Goal: Check status: Check status

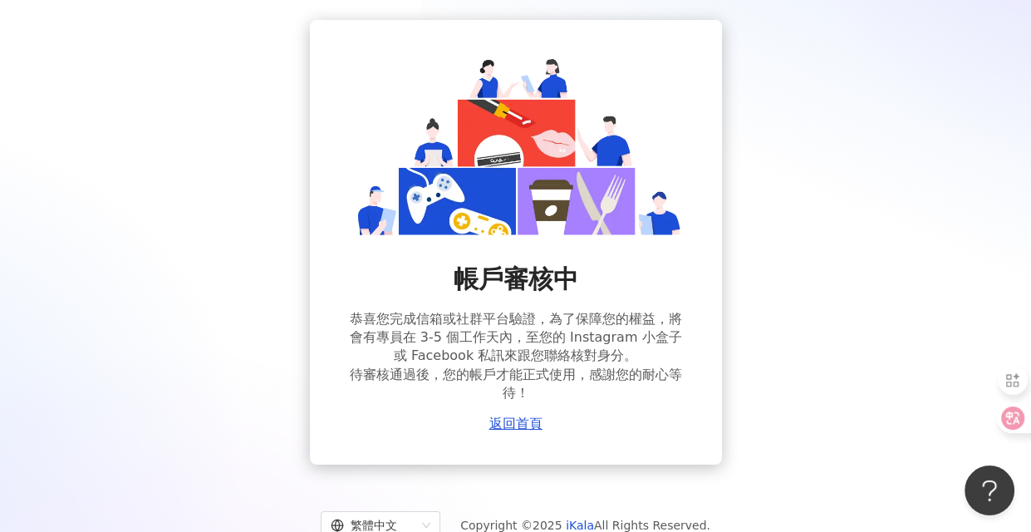
scroll to position [110, 0]
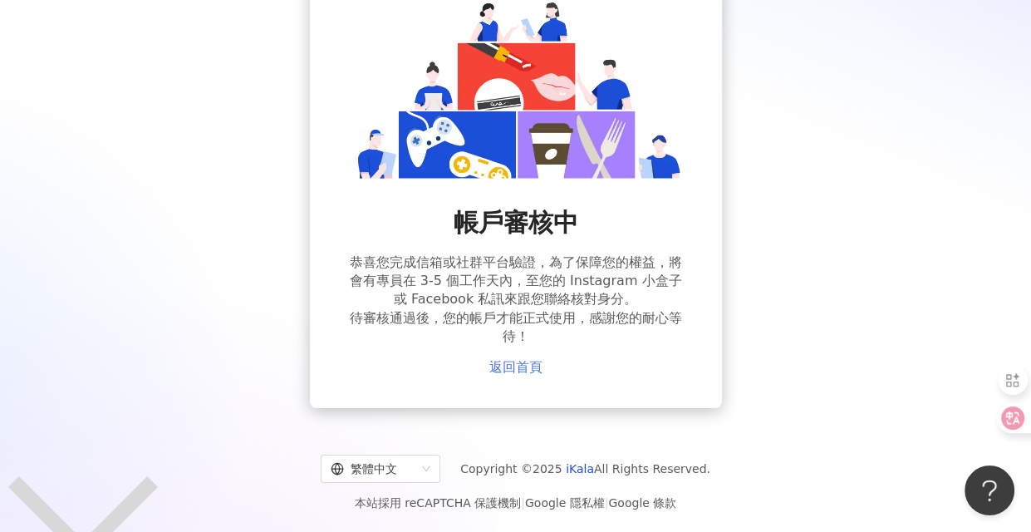
click at [518, 366] on link "返回首頁" at bounding box center [515, 367] width 53 height 15
